Goal: Task Accomplishment & Management: Manage account settings

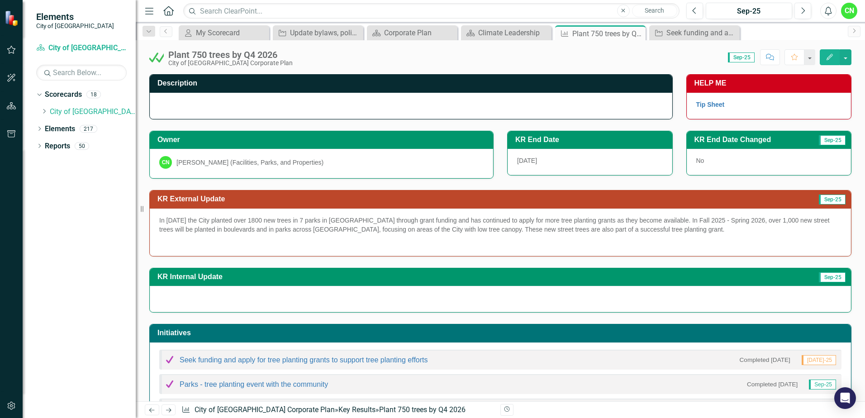
scroll to position [112, 0]
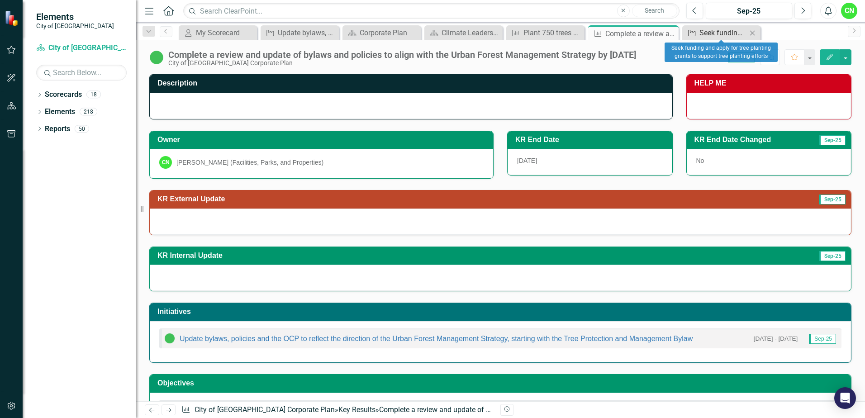
click at [718, 34] on div "Seek funding and apply for tree planting grants to support tree planting efforts" at bounding box center [722, 32] width 47 height 11
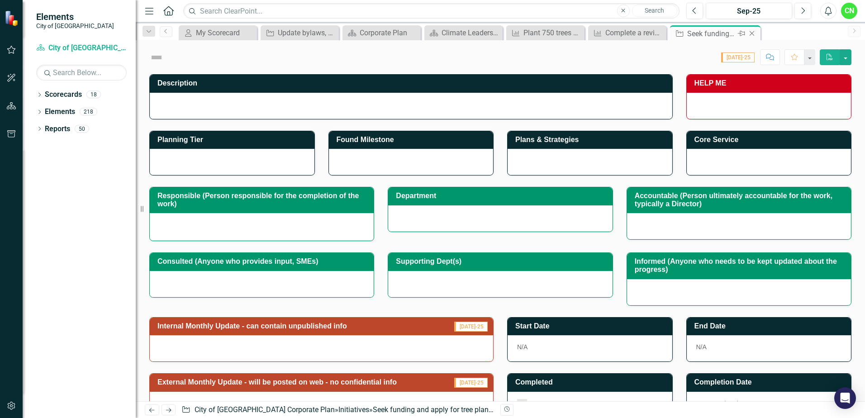
click at [750, 35] on icon at bounding box center [752, 33] width 5 height 5
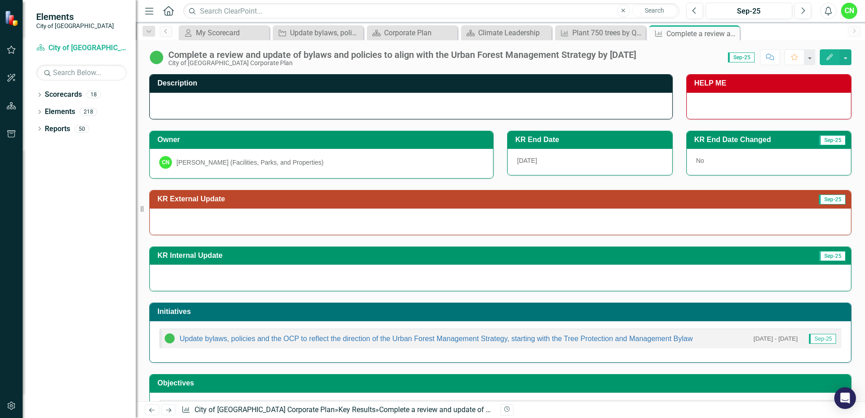
click at [317, 55] on div "Complete a review and update of bylaws and policies to align with the Urban For…" at bounding box center [402, 55] width 468 height 10
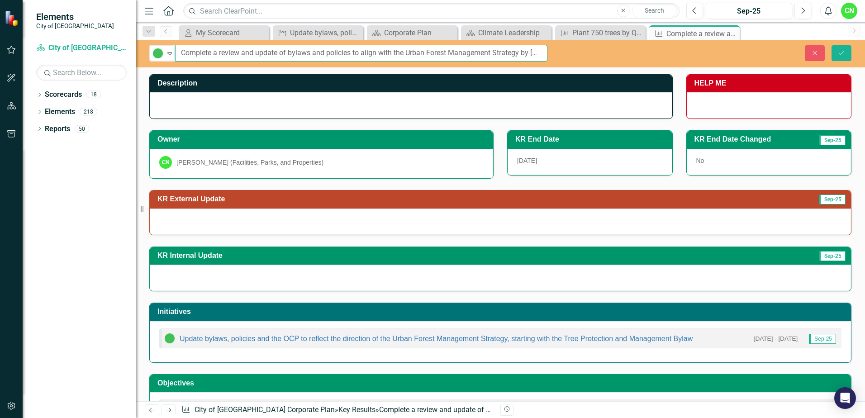
scroll to position [0, 43]
drag, startPoint x: 182, startPoint y: 52, endPoint x: 561, endPoint y: 52, distance: 378.6
click at [561, 52] on div "In Progress Expand Complete a review and update of bylaws and policies to align…" at bounding box center [500, 53] width 729 height 17
click at [340, 109] on div at bounding box center [411, 105] width 522 height 26
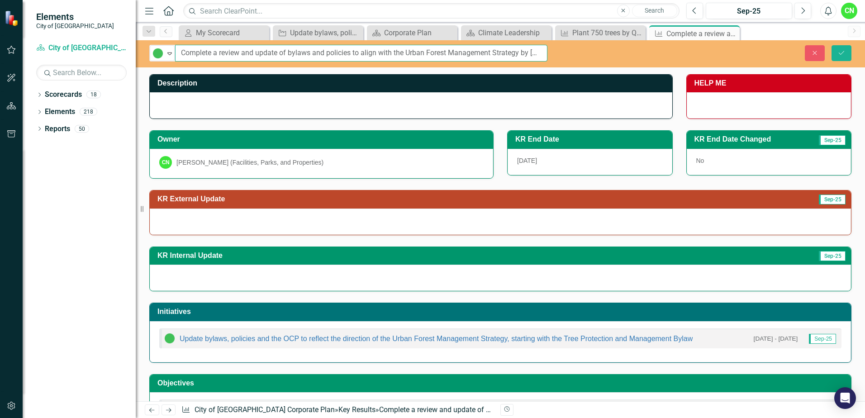
click at [498, 51] on input "Complete a review and update of bylaws and policies to align with the Urban For…" at bounding box center [361, 53] width 372 height 17
drag, startPoint x: 502, startPoint y: 52, endPoint x: 557, endPoint y: 52, distance: 55.2
click at [557, 52] on div "In Progress Expand Complete a review and update of bylaws and policies to align…" at bounding box center [348, 53] width 425 height 17
click at [433, 105] on div at bounding box center [411, 105] width 522 height 26
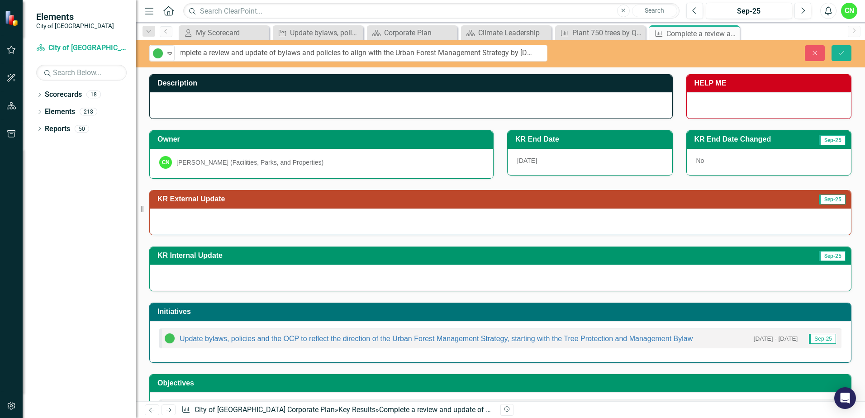
scroll to position [0, 0]
click at [433, 105] on div at bounding box center [411, 105] width 522 height 26
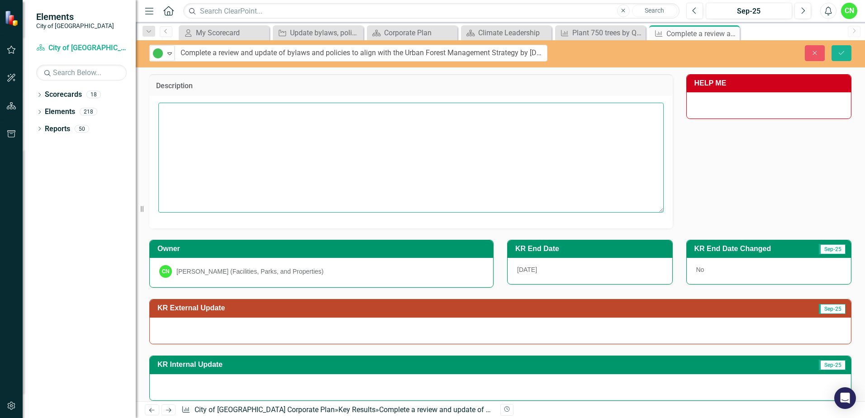
click at [433, 105] on textarea at bounding box center [410, 157] width 505 height 109
click at [818, 54] on icon "Close" at bounding box center [815, 53] width 8 height 6
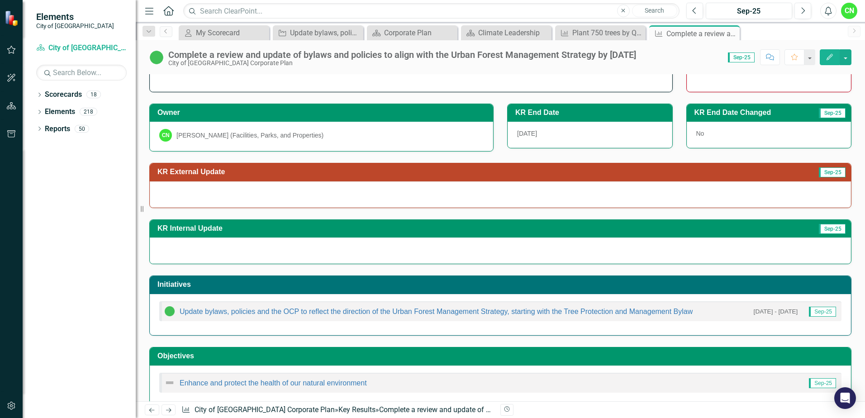
scroll to position [42, 0]
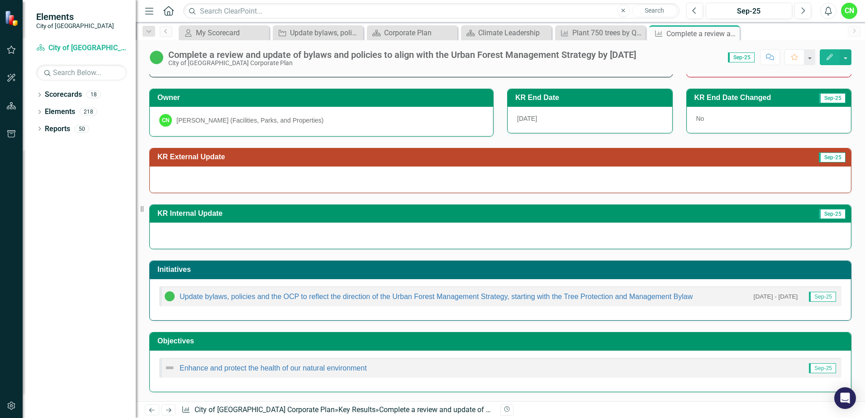
click at [228, 170] on div at bounding box center [500, 179] width 701 height 26
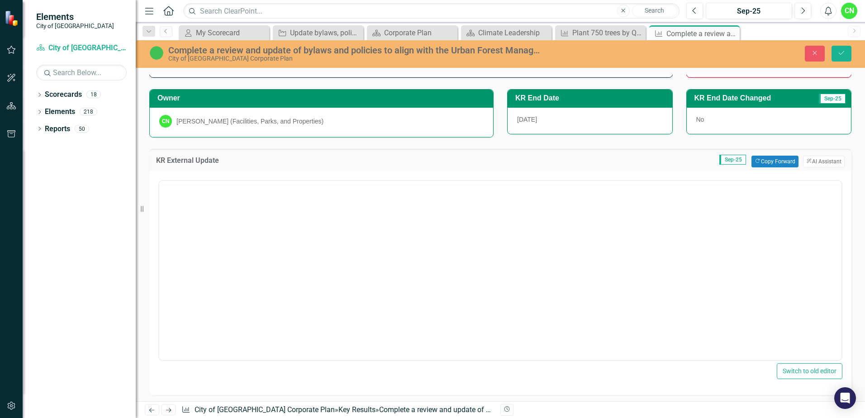
click at [375, 208] on body "Rich Text Area. Press ALT-0 for help." at bounding box center [500, 252] width 682 height 136
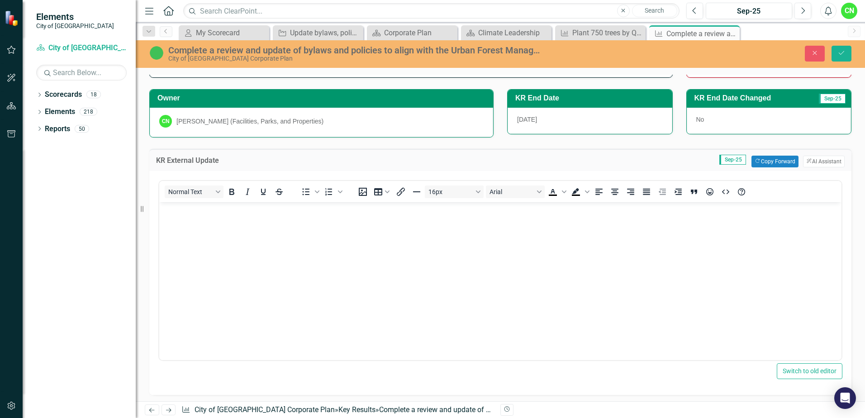
scroll to position [0, 0]
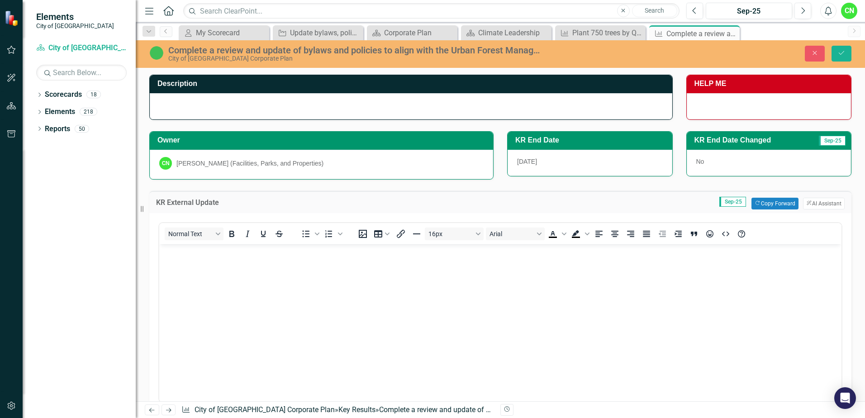
click at [300, 304] on body "Rich Text Area. Press ALT-0 for help." at bounding box center [500, 312] width 682 height 136
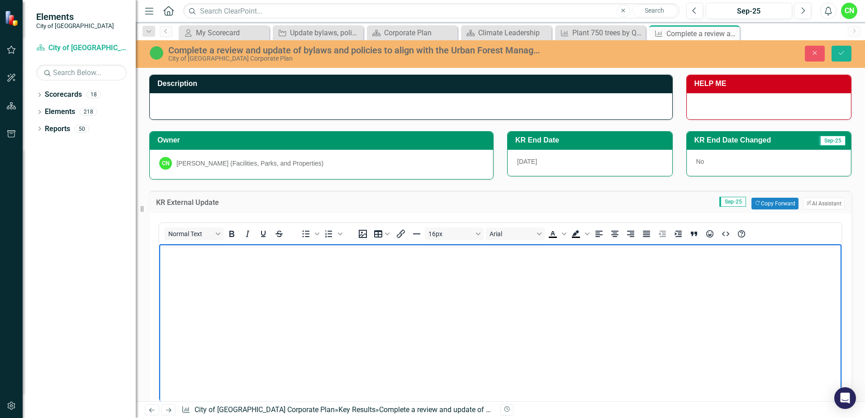
click at [300, 304] on body "Rich Text Area. Press ALT-0 for help." at bounding box center [500, 312] width 682 height 136
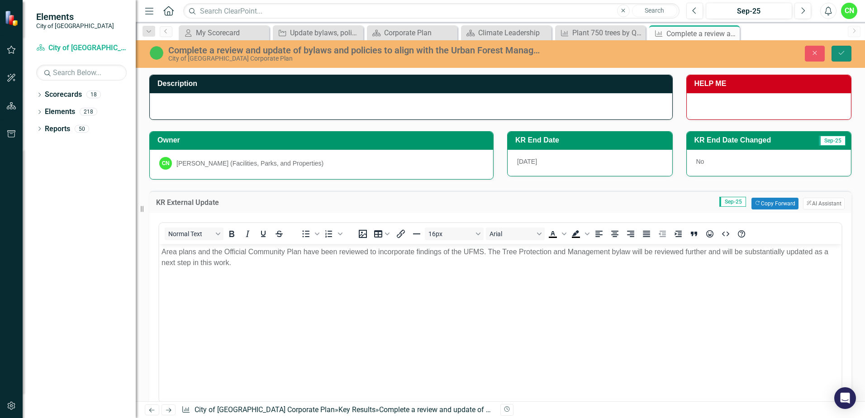
click at [844, 53] on icon "Save" at bounding box center [841, 53] width 8 height 6
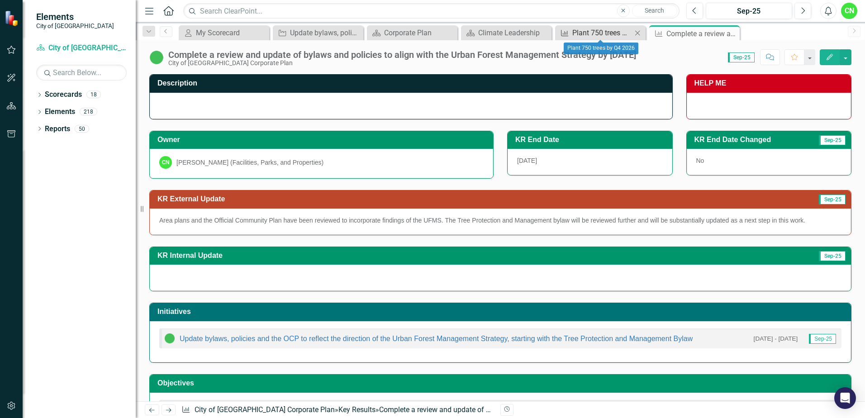
click at [605, 33] on div "Plant 750 trees by Q4 2026" at bounding box center [602, 32] width 60 height 11
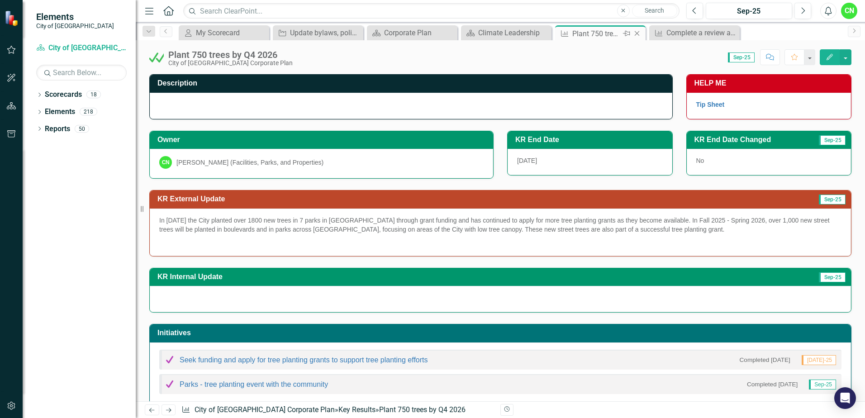
click at [639, 32] on icon "Close" at bounding box center [636, 33] width 9 height 7
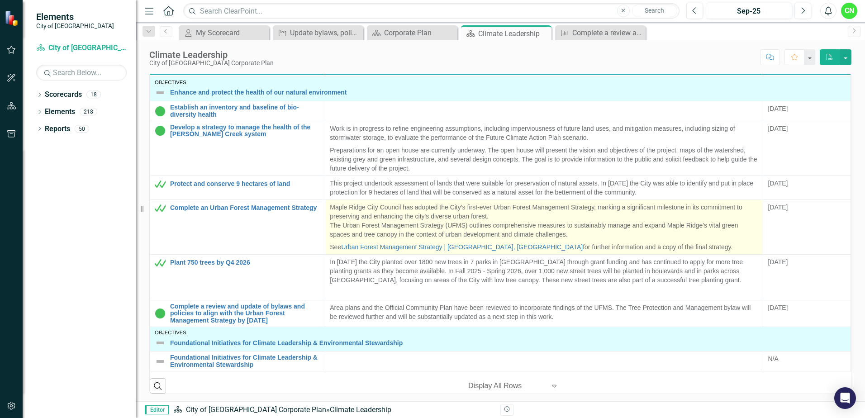
scroll to position [332, 0]
